Goal: Book appointment/travel/reservation

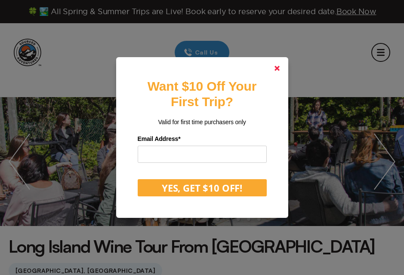
click at [275, 66] on polygon at bounding box center [276, 68] width 5 height 5
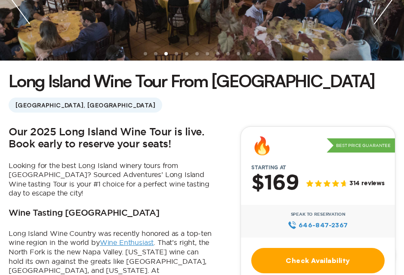
scroll to position [168, 0]
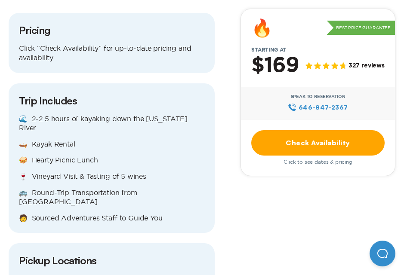
scroll to position [1033, 0]
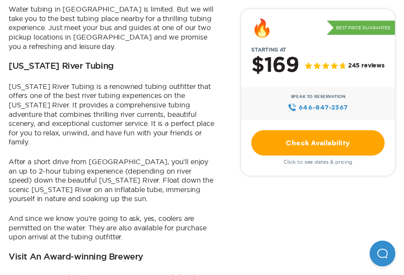
scroll to position [562, 0]
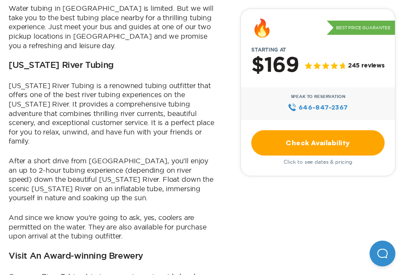
click at [11, 81] on p "Delaware River Tubing is a renowned tubing outfitter that offers one of the bes…" at bounding box center [112, 113] width 206 height 65
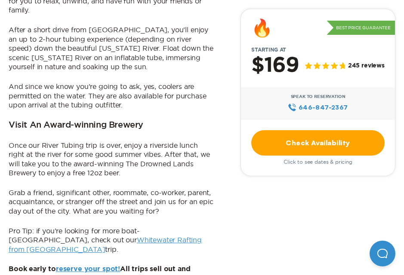
scroll to position [689, 0]
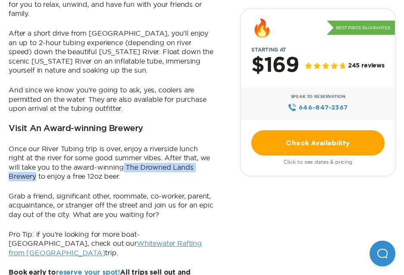
drag, startPoint x: 124, startPoint y: 123, endPoint x: 36, endPoint y: 131, distance: 88.4
click at [36, 144] on p "Once our River Tubing trip is over, enjoy a riverside lunch right at the river …" at bounding box center [112, 162] width 206 height 37
copy p "The Drowned Lands Brewery"
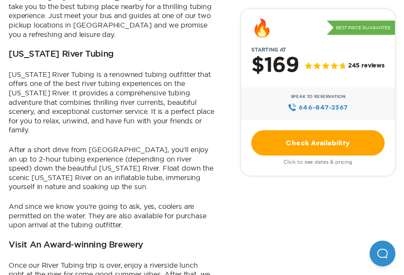
scroll to position [568, 0]
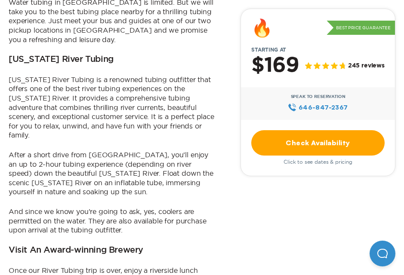
click at [306, 140] on link "Check Availability" at bounding box center [317, 142] width 133 height 25
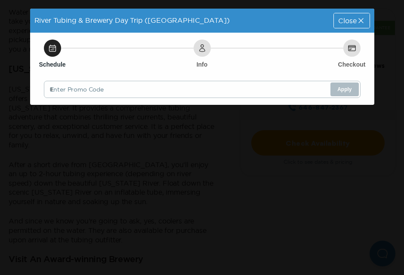
scroll to position [0, 0]
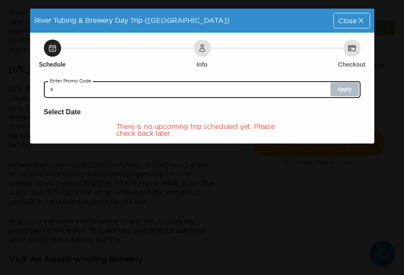
click at [141, 92] on input "text" at bounding box center [202, 89] width 316 height 17
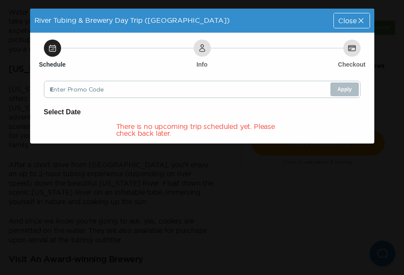
click at [138, 125] on div "There is no upcoming trip scheduled yet. Please check back later." at bounding box center [202, 130] width 172 height 14
